Goal: Navigation & Orientation: Go to known website

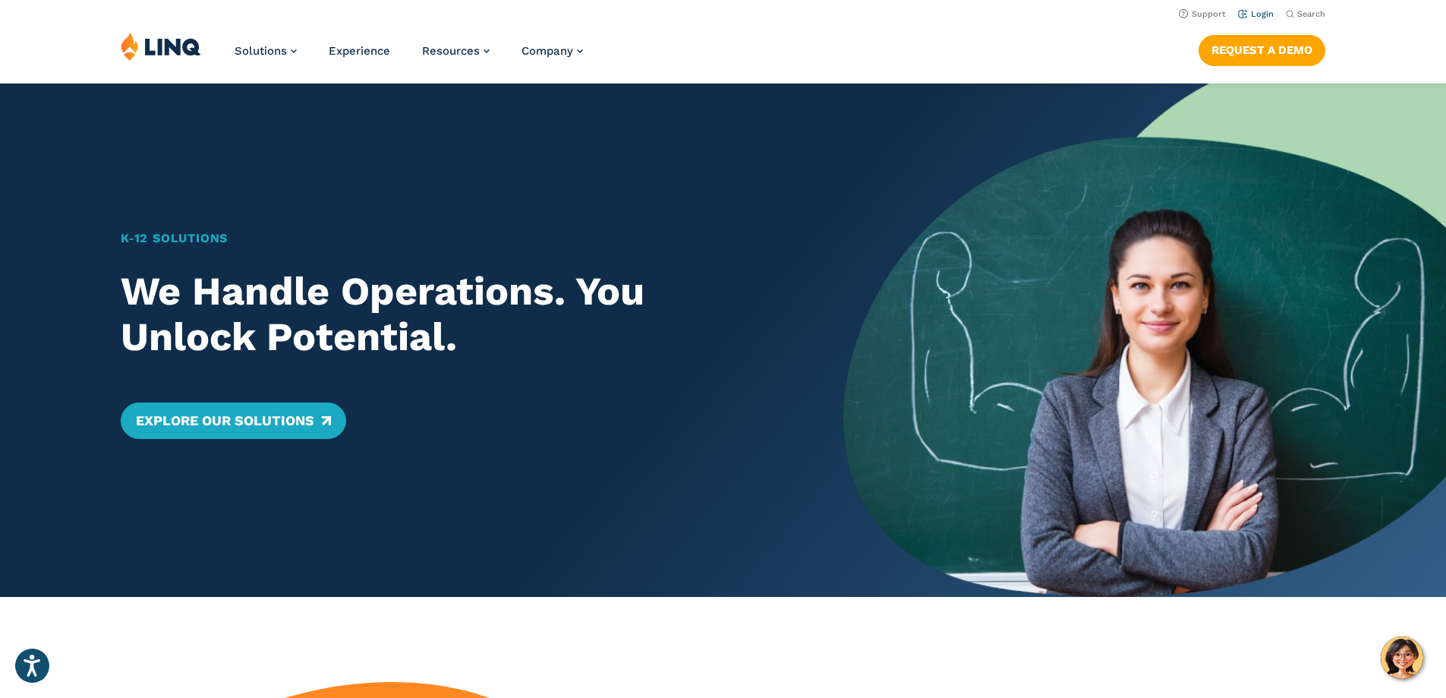
drag, startPoint x: 1254, startPoint y: 20, endPoint x: 1254, endPoint y: 11, distance: 8.4
click at [1254, 19] on li "Login" at bounding box center [1256, 13] width 36 height 17
click at [1250, 9] on link "Login" at bounding box center [1256, 14] width 36 height 10
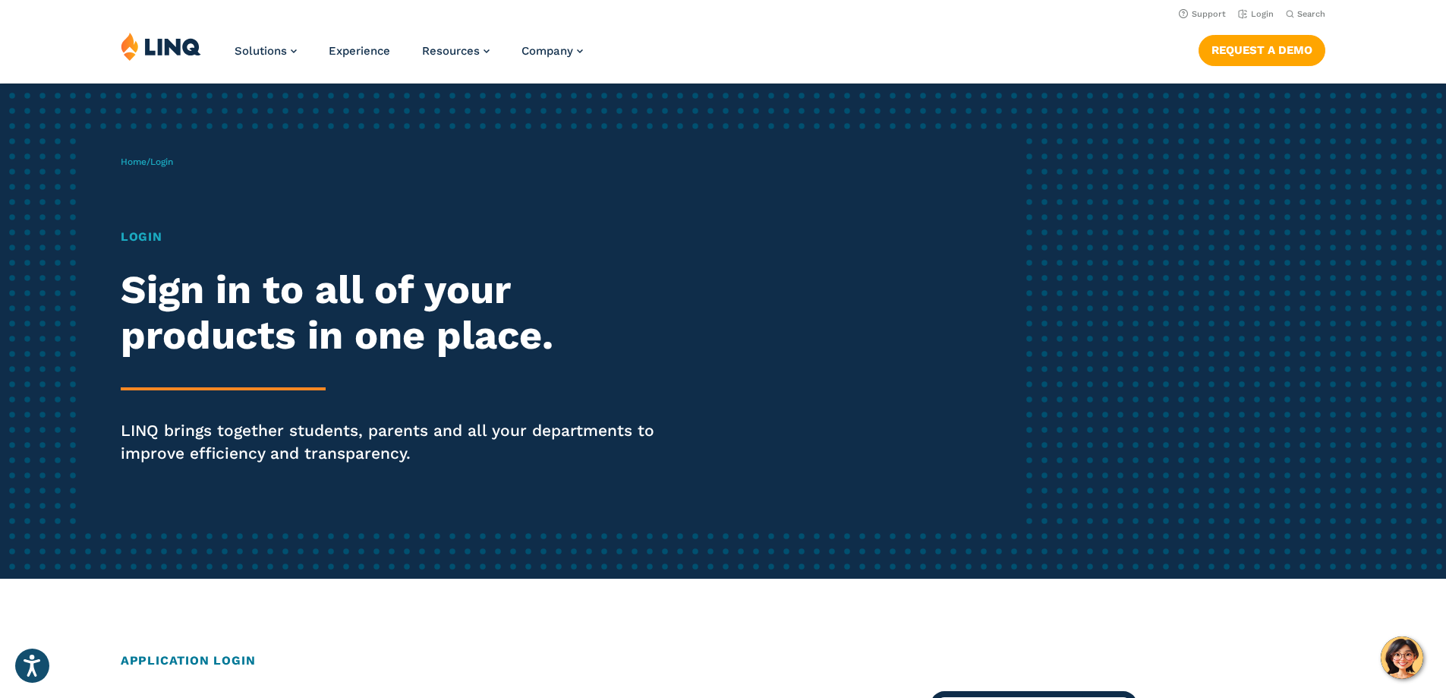
click at [162, 155] on p "Home / Login" at bounding box center [147, 162] width 52 height 14
click at [170, 164] on span "Login" at bounding box center [161, 161] width 23 height 11
click at [149, 160] on span "Home / Login" at bounding box center [147, 161] width 52 height 11
drag, startPoint x: 180, startPoint y: 323, endPoint x: 139, endPoint y: 263, distance: 73.3
click at [178, 320] on h2 "Sign in to all of your products in one place." at bounding box center [399, 312] width 557 height 91
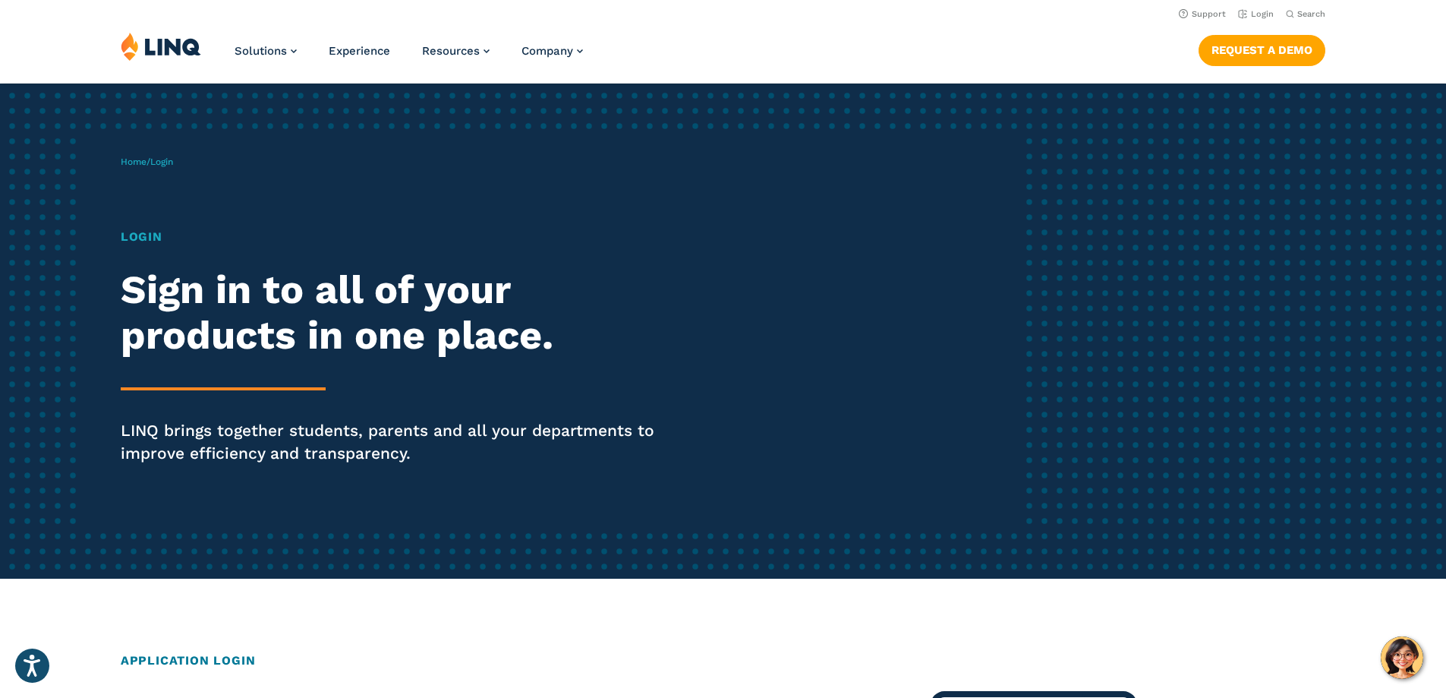
click at [142, 224] on div "Home / Login Login Sign in to all of your products in one place. LINQ brings to…" at bounding box center [573, 331] width 904 height 389
click at [143, 233] on h1 "Login" at bounding box center [399, 237] width 557 height 18
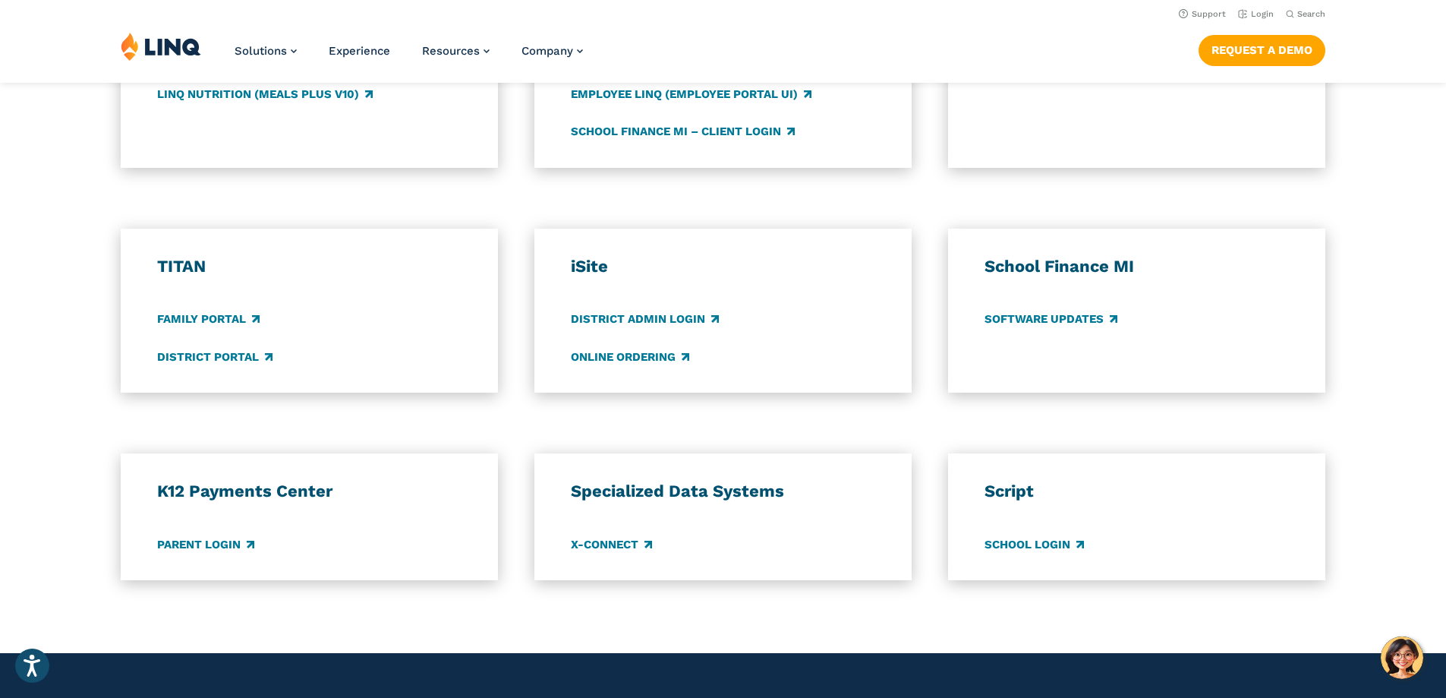
scroll to position [911, 0]
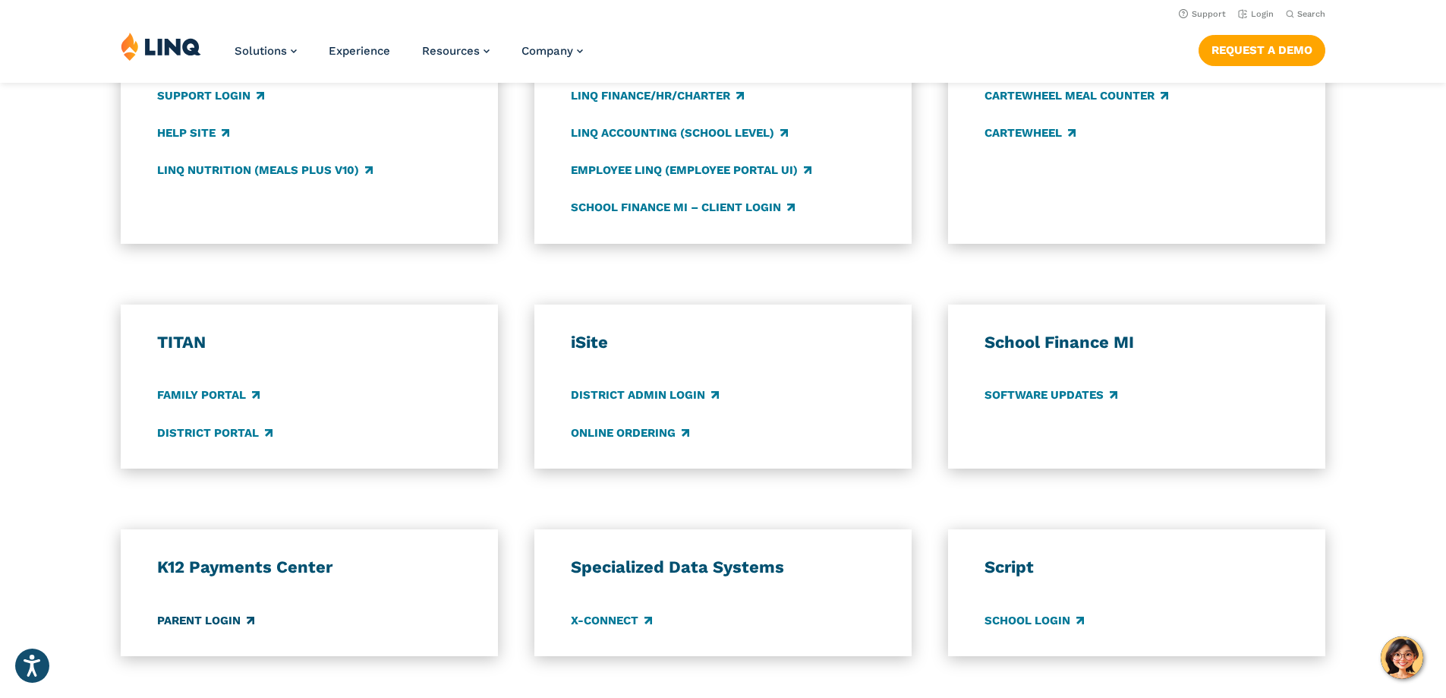
click at [213, 617] on link "Parent Login" at bounding box center [205, 620] width 97 height 17
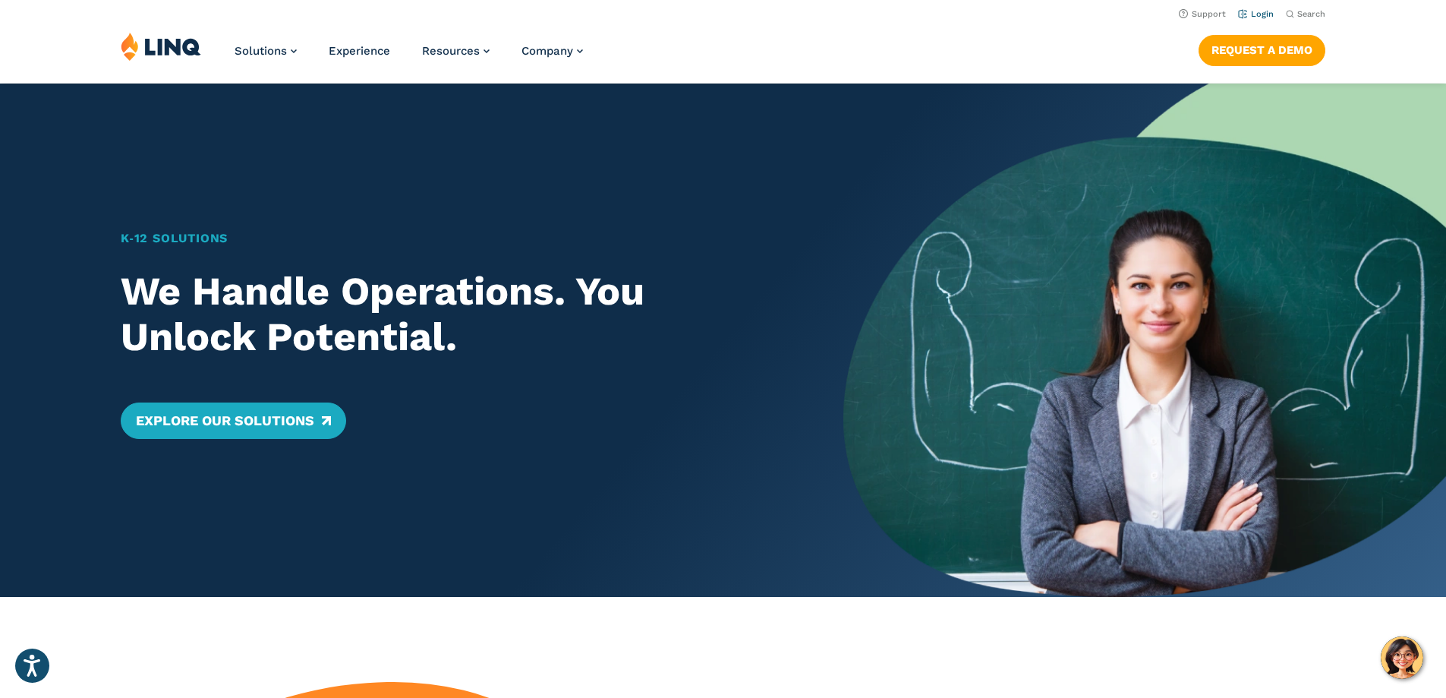
click at [1252, 11] on link "Login" at bounding box center [1256, 14] width 36 height 10
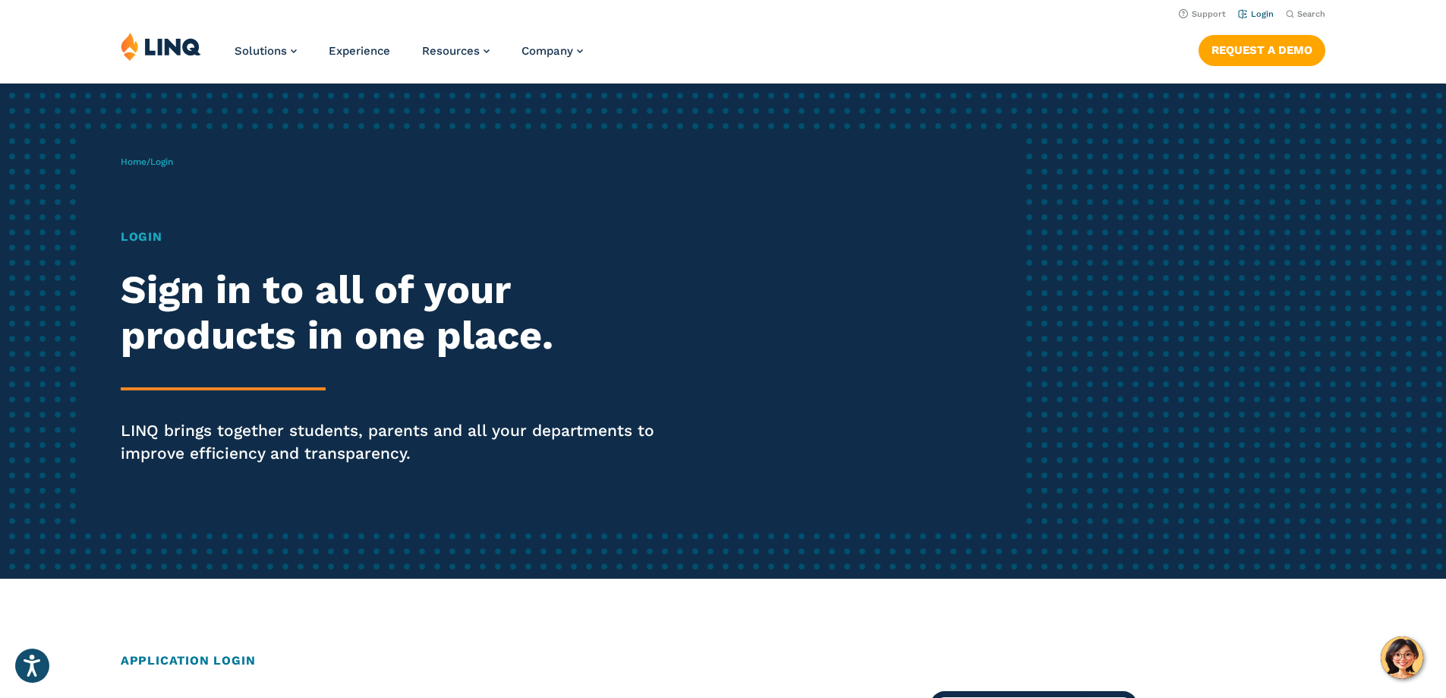
click at [1255, 13] on link "Login" at bounding box center [1256, 14] width 36 height 10
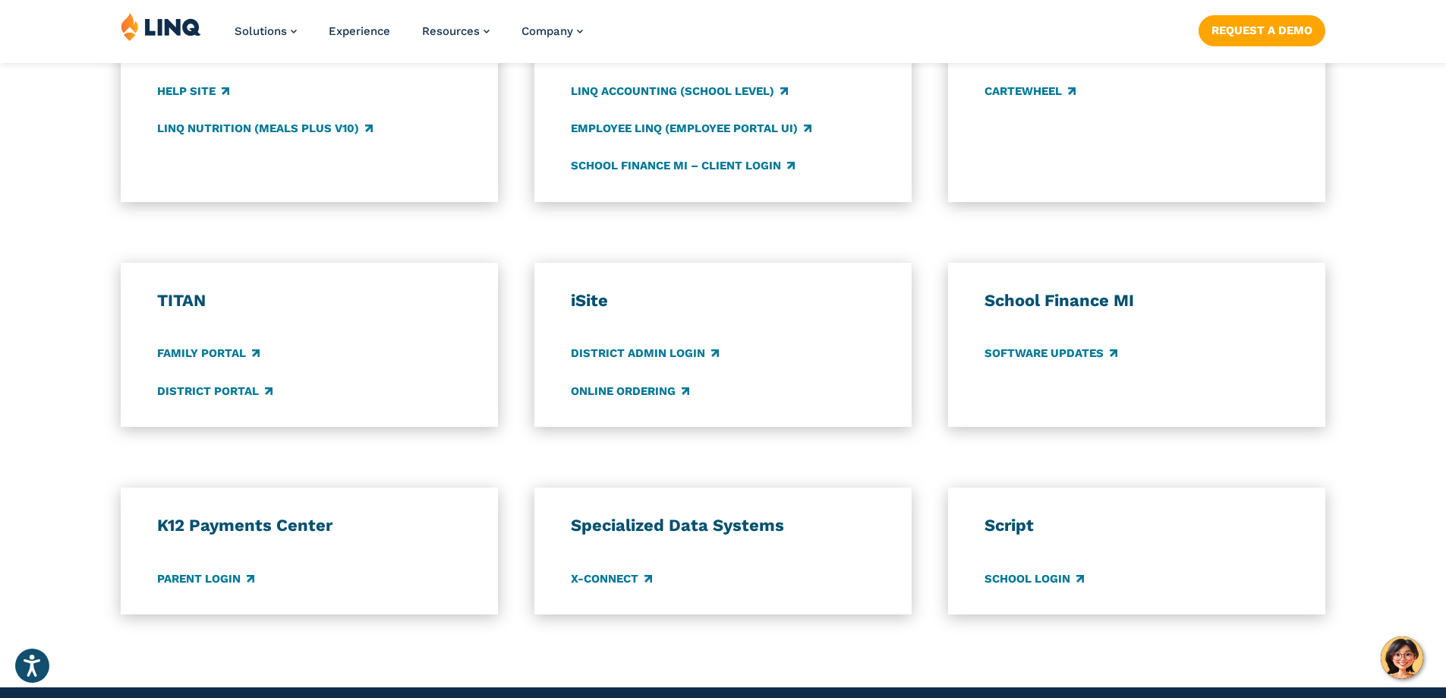
scroll to position [987, 0]
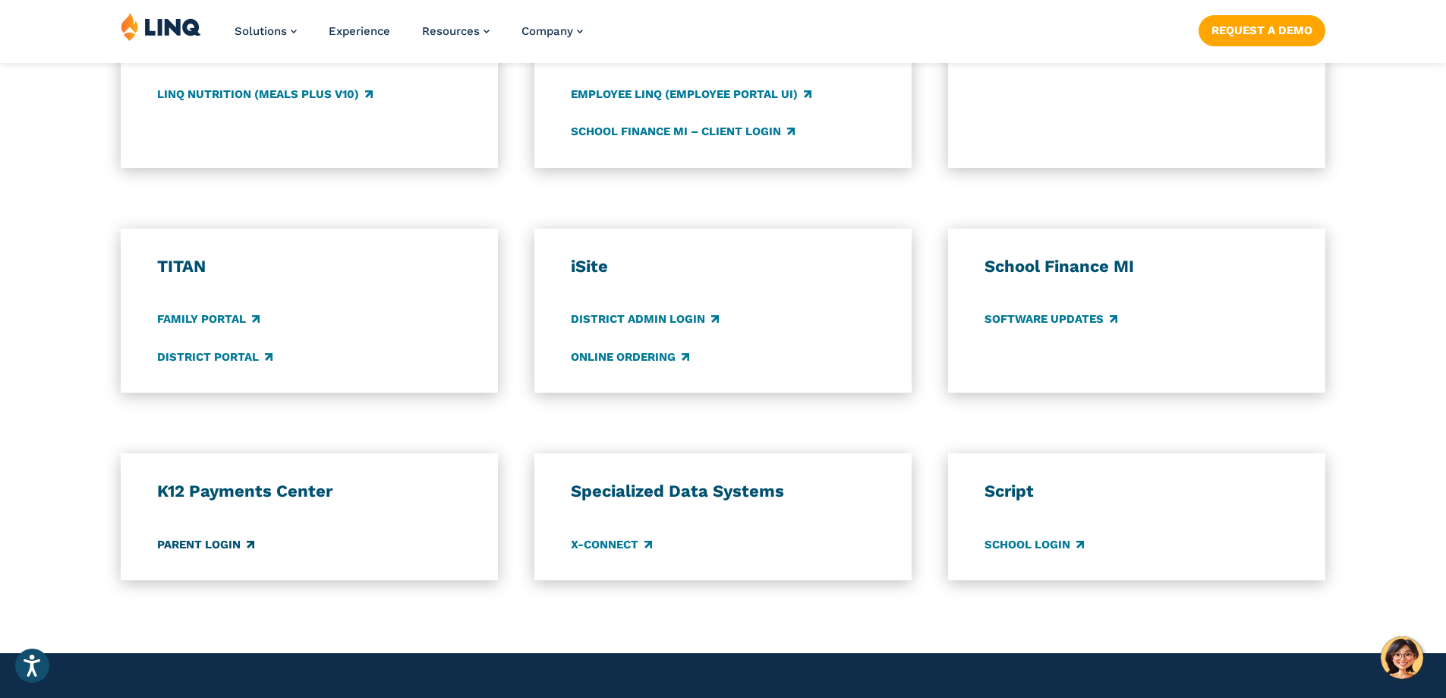
click at [250, 545] on link "Parent Login" at bounding box center [205, 544] width 97 height 17
